Goal: Use online tool/utility

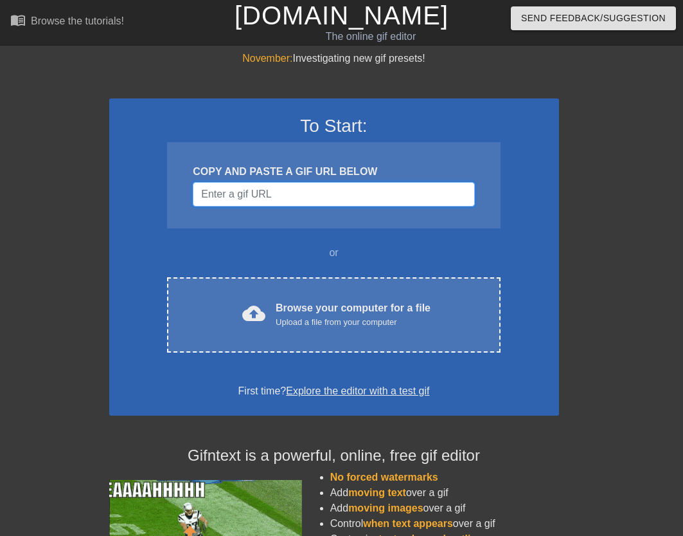
click at [267, 201] on input "Username" at bounding box center [334, 194] width 282 height 24
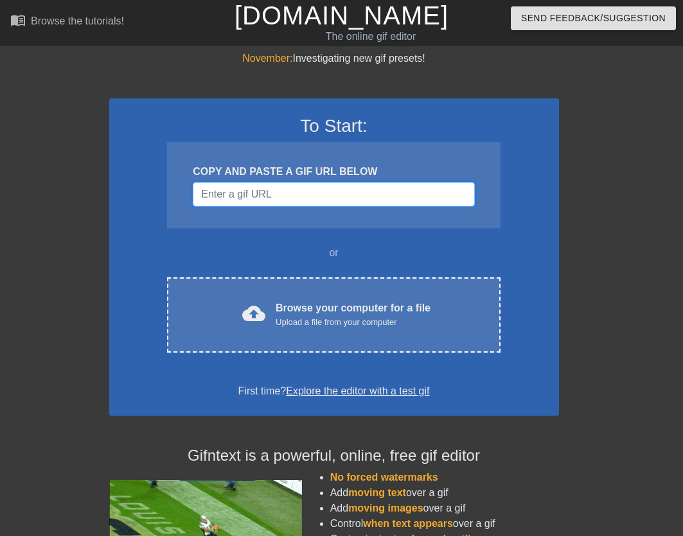
paste input "[URL][DOMAIN_NAME]"
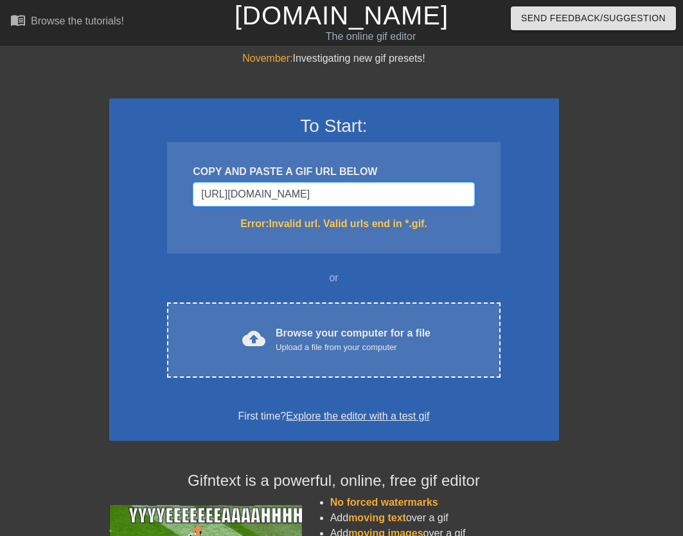
click at [240, 198] on input "[URL][DOMAIN_NAME]" at bounding box center [334, 194] width 282 height 24
paste input "<div class="tenor-gif-embed" data-postid="3202993476464740027" data-share-metho…"
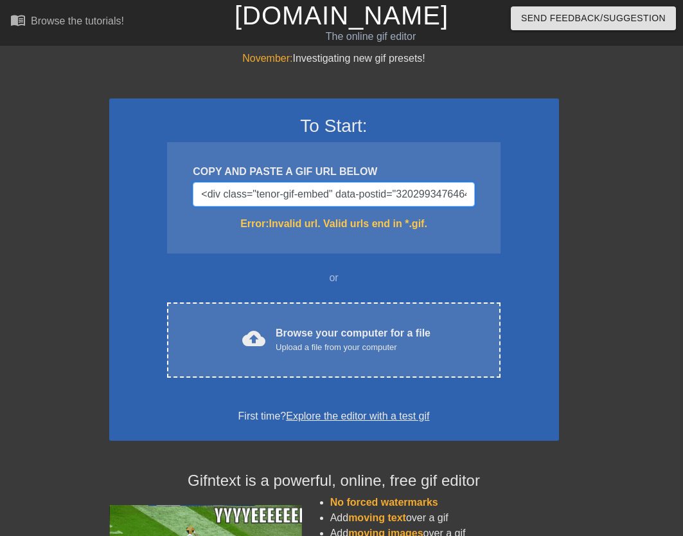
click at [268, 185] on input "<div class="tenor-gif-embed" data-postid="3202993476464740027" data-share-metho…" at bounding box center [334, 194] width 282 height 24
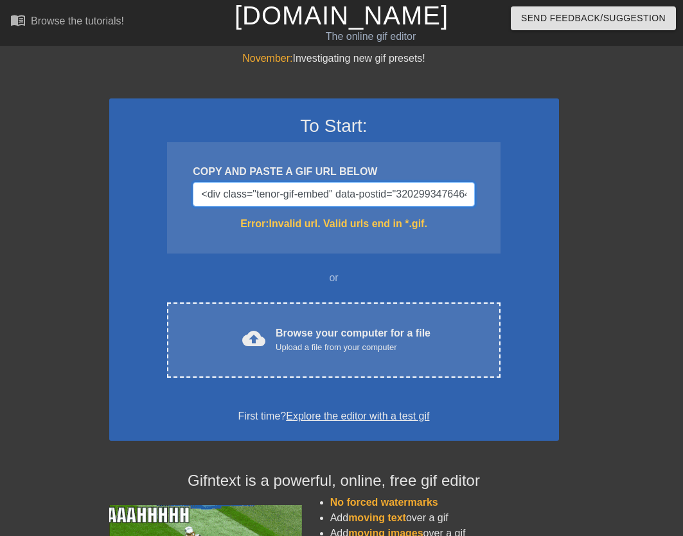
paste input "[URL][DOMAIN_NAME]"
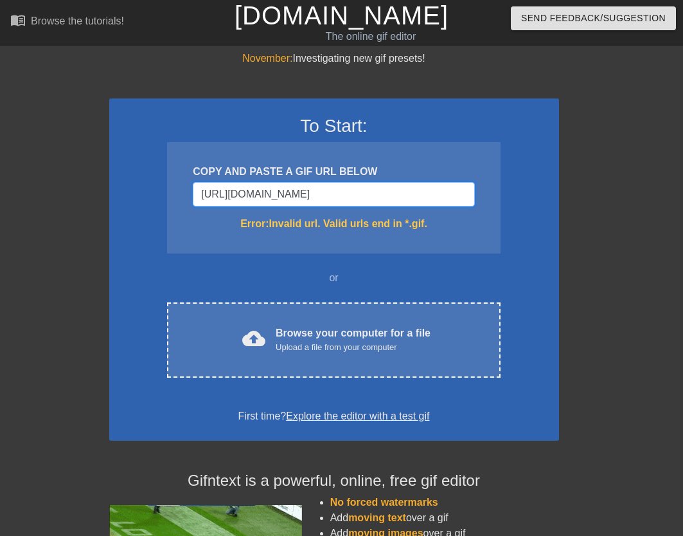
scroll to position [0, 93]
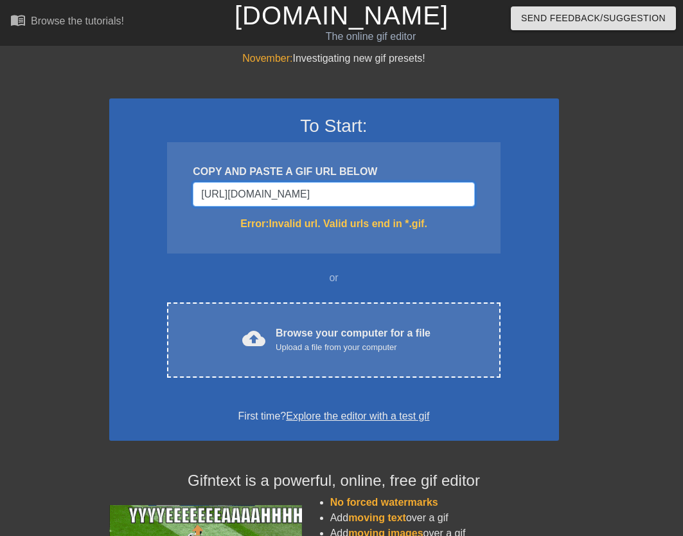
type input "[URL][DOMAIN_NAME]"
click at [355, 197] on input "[URL][DOMAIN_NAME]" at bounding box center [334, 194] width 282 height 24
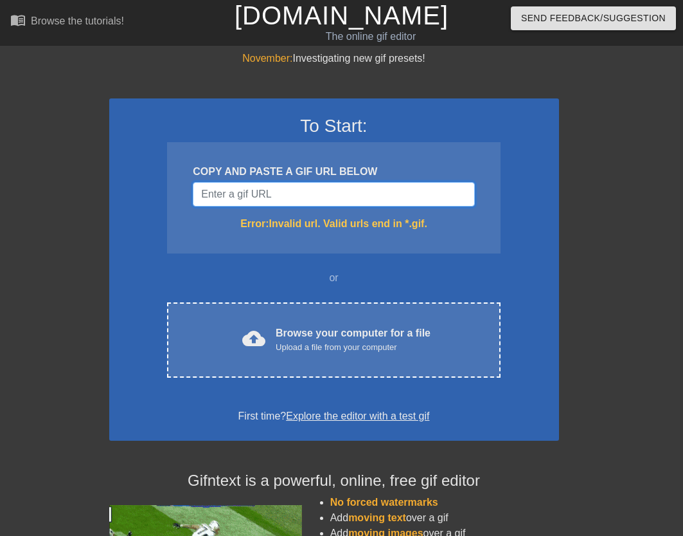
scroll to position [0, 0]
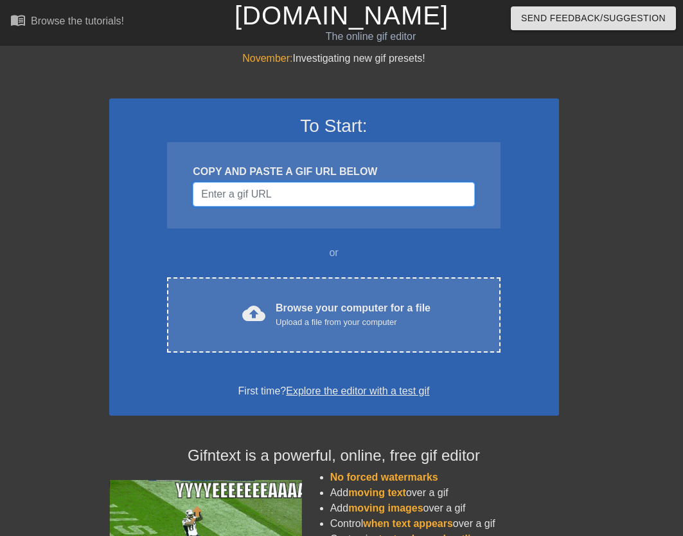
paste input "[URL][DOMAIN_NAME]"
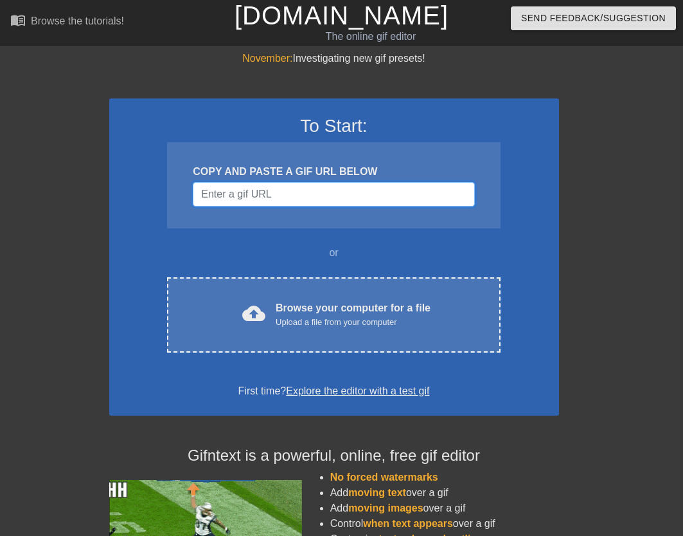
type input "[URL][DOMAIN_NAME]"
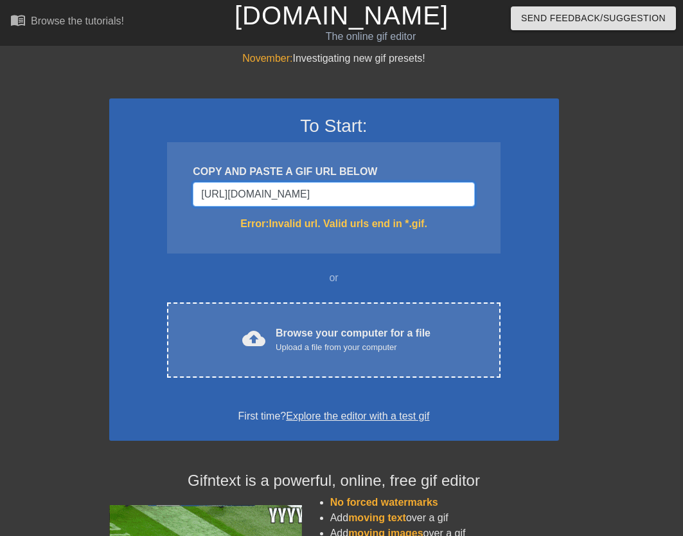
click at [241, 196] on input "[URL][DOMAIN_NAME]" at bounding box center [334, 194] width 282 height 24
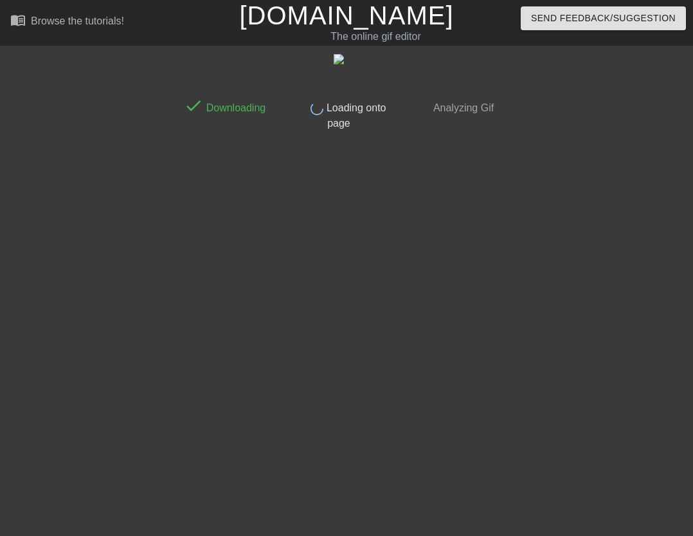
click at [524, 137] on html "menu_book Browse the tutorials! [DOMAIN_NAME] The online gif editor Send Feedba…" at bounding box center [346, 68] width 693 height 137
click at [592, 137] on html "menu_book Browse the tutorials! [DOMAIN_NAME] The online gif editor Send Feedba…" at bounding box center [346, 68] width 693 height 137
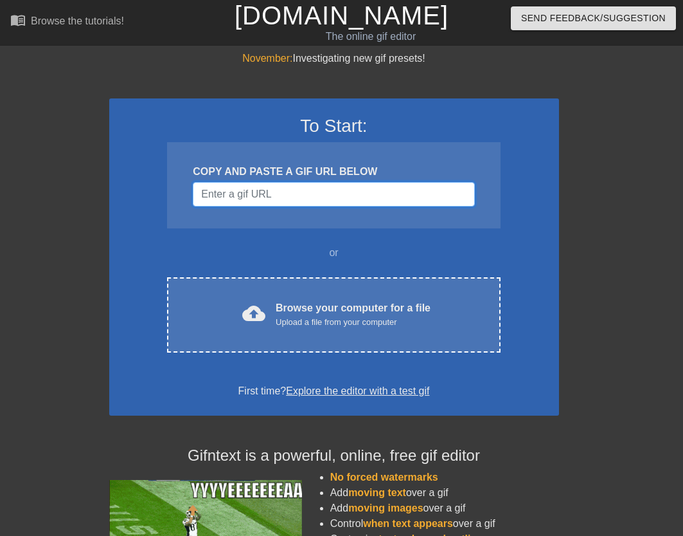
click at [321, 192] on input "Username" at bounding box center [334, 194] width 282 height 24
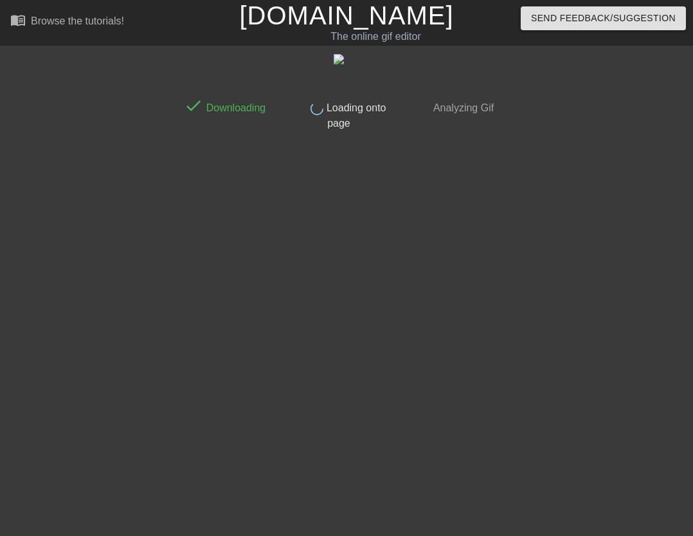
click at [331, 137] on html "menu_book Browse the tutorials! [DOMAIN_NAME] The online gif editor Send Feedba…" at bounding box center [346, 68] width 693 height 137
click at [455, 137] on html "menu_book Browse the tutorials! [DOMAIN_NAME] The online gif editor Send Feedba…" at bounding box center [346, 68] width 693 height 137
